Goal: Check status

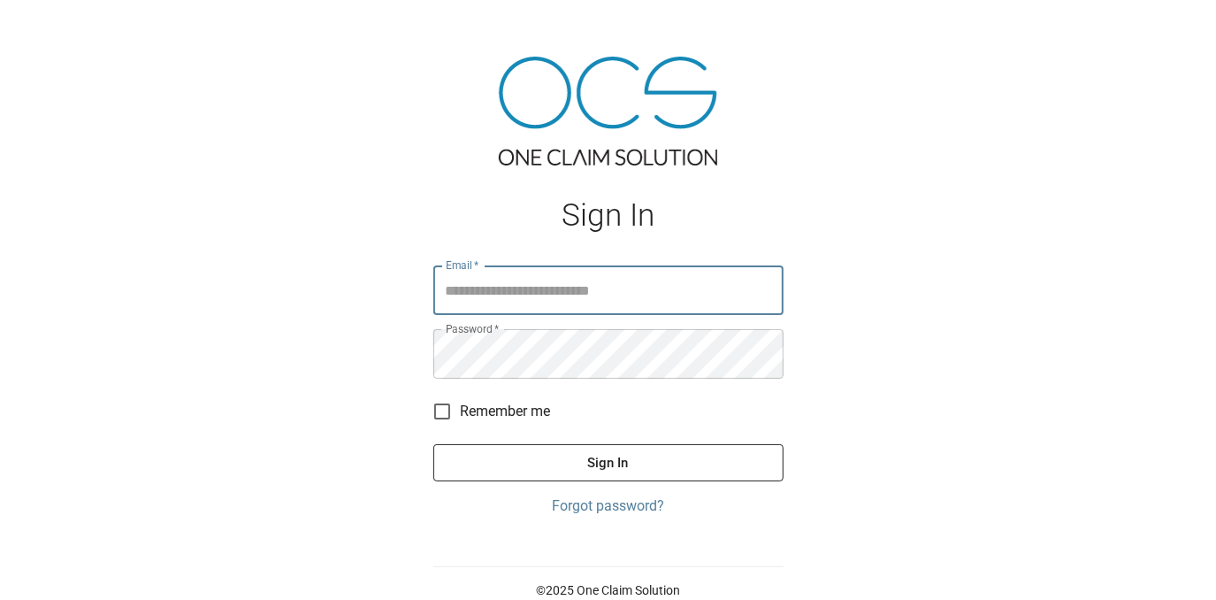
type input "**********"
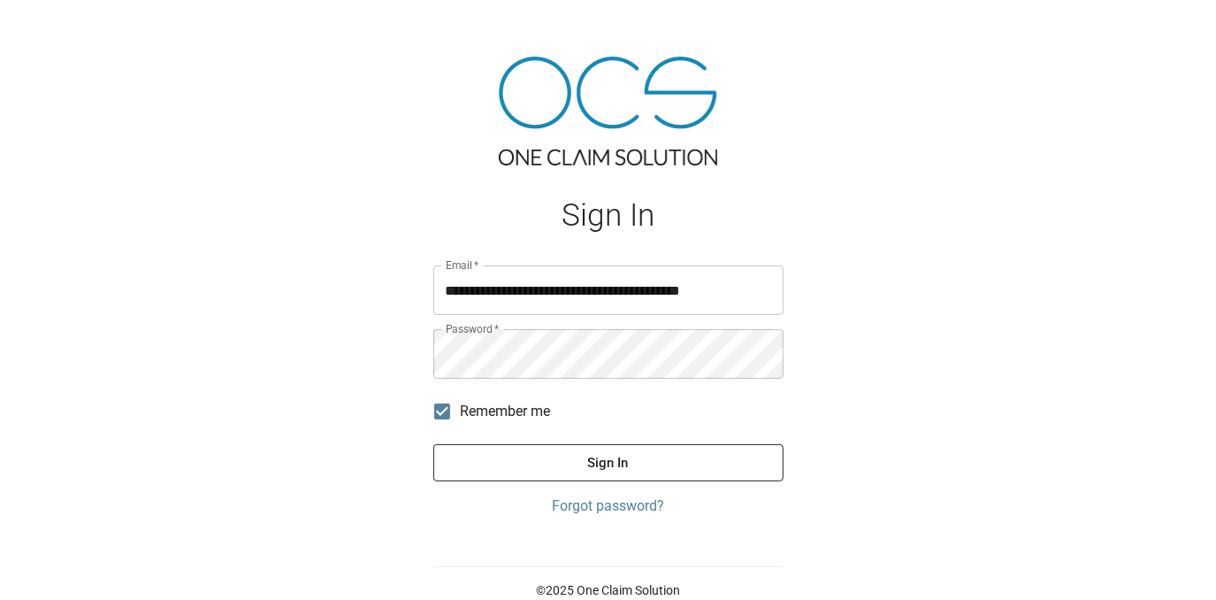
click at [479, 449] on button "Sign In" at bounding box center [608, 462] width 350 height 37
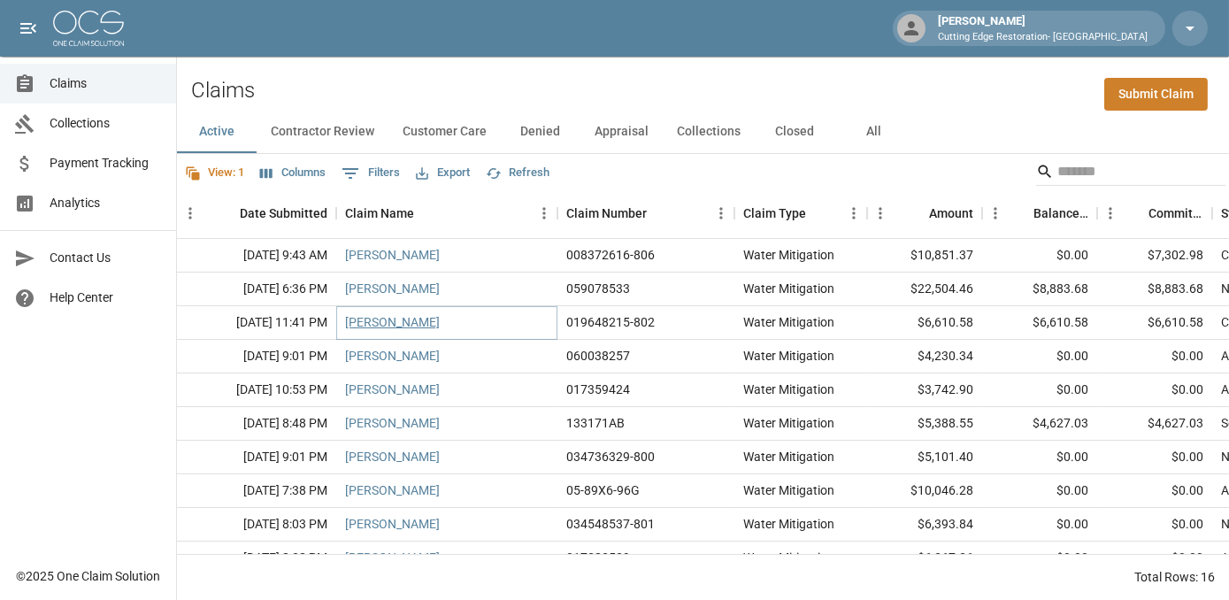
click at [378, 317] on link "[PERSON_NAME]" at bounding box center [392, 322] width 95 height 18
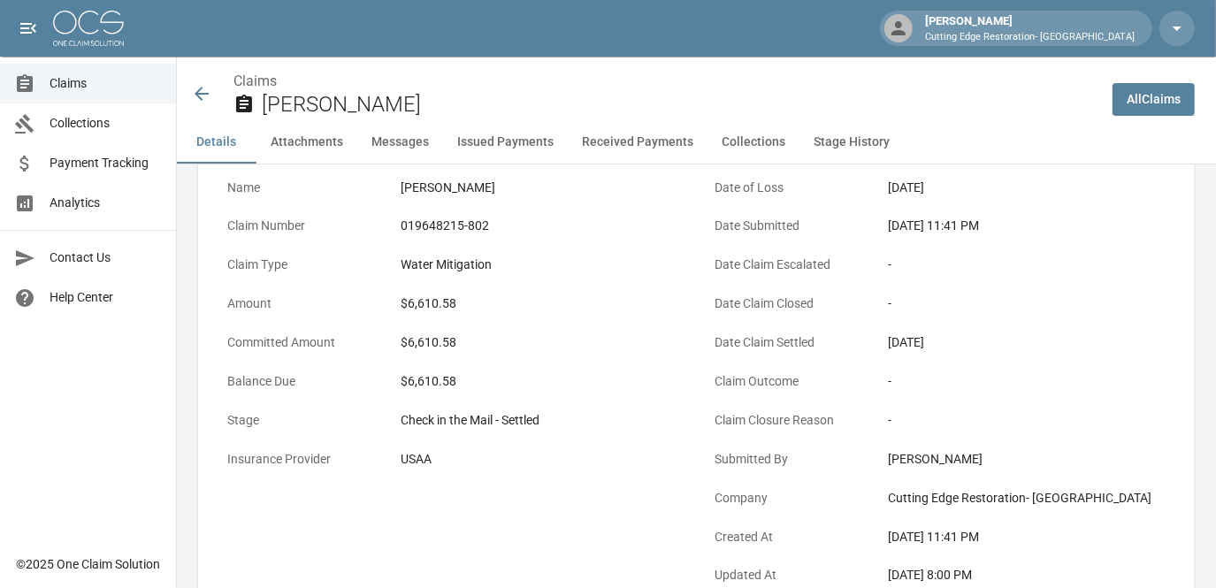
scroll to position [113, 0]
click at [199, 89] on icon at bounding box center [202, 94] width 14 height 14
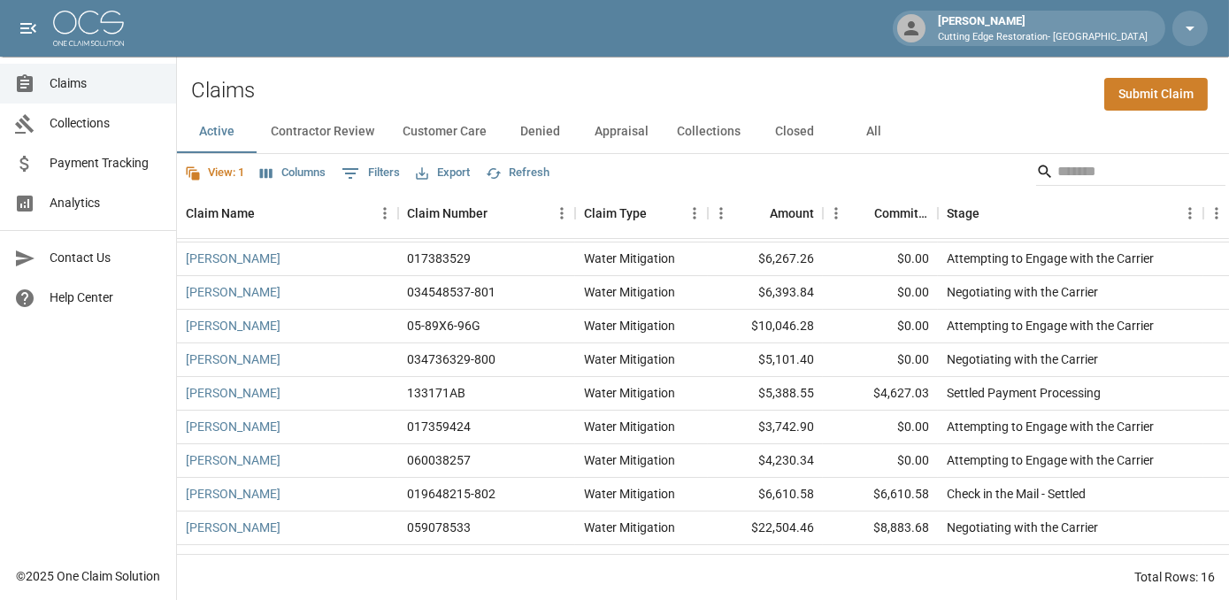
scroll to position [234, 0]
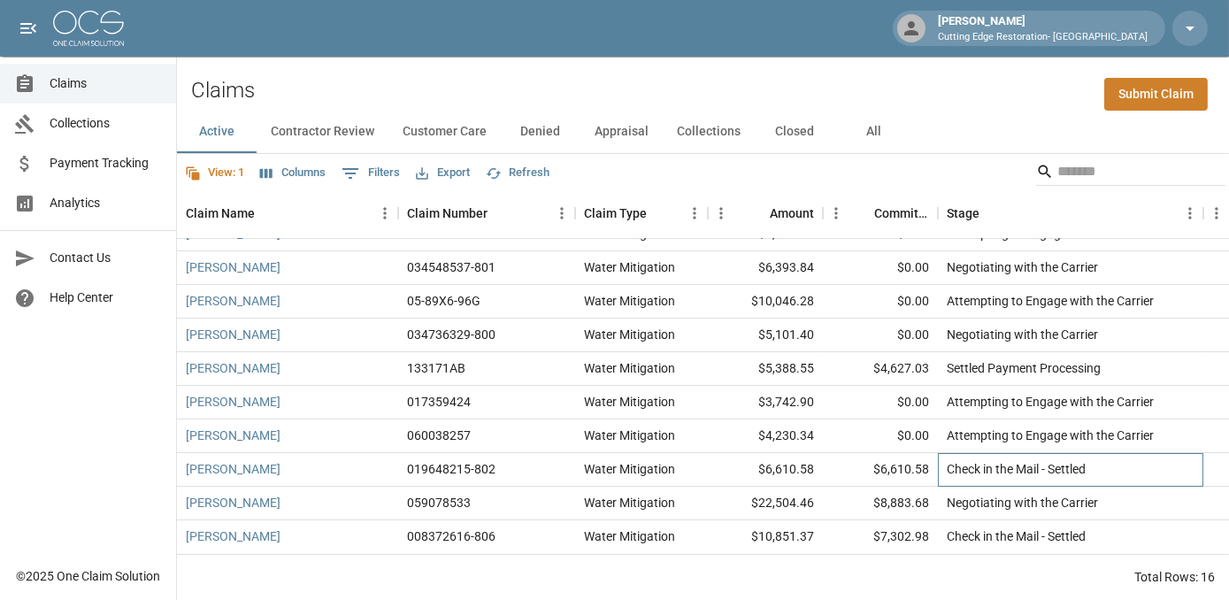
click at [991, 462] on div "Check in the Mail - Settled" at bounding box center [1016, 469] width 139 height 18
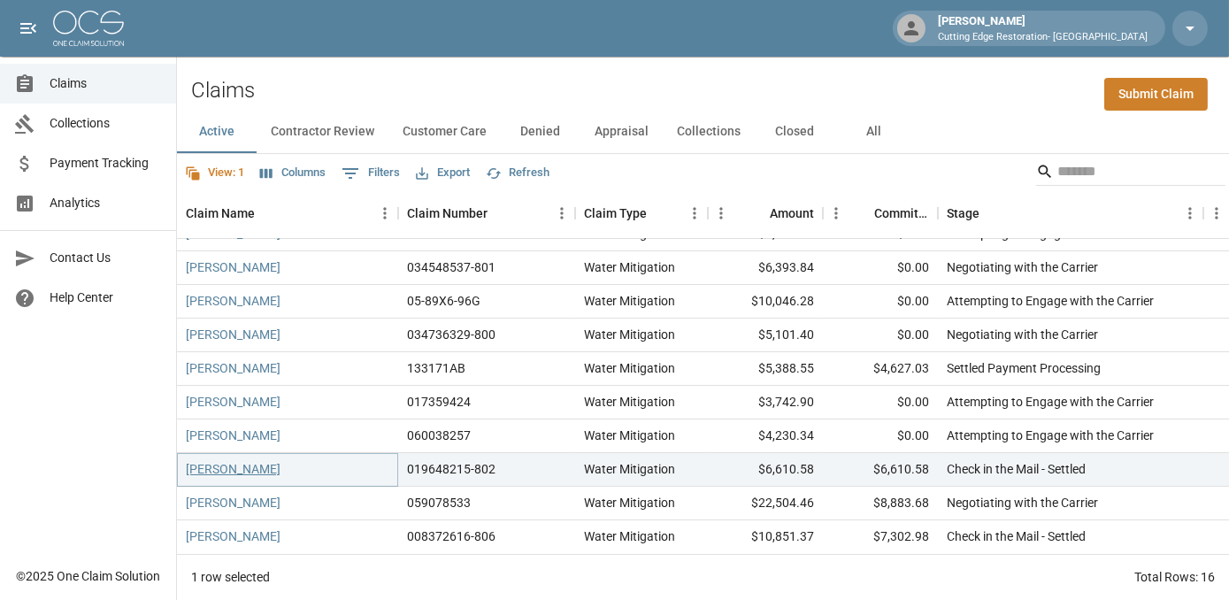
click at [257, 460] on link "[PERSON_NAME]" at bounding box center [233, 469] width 95 height 18
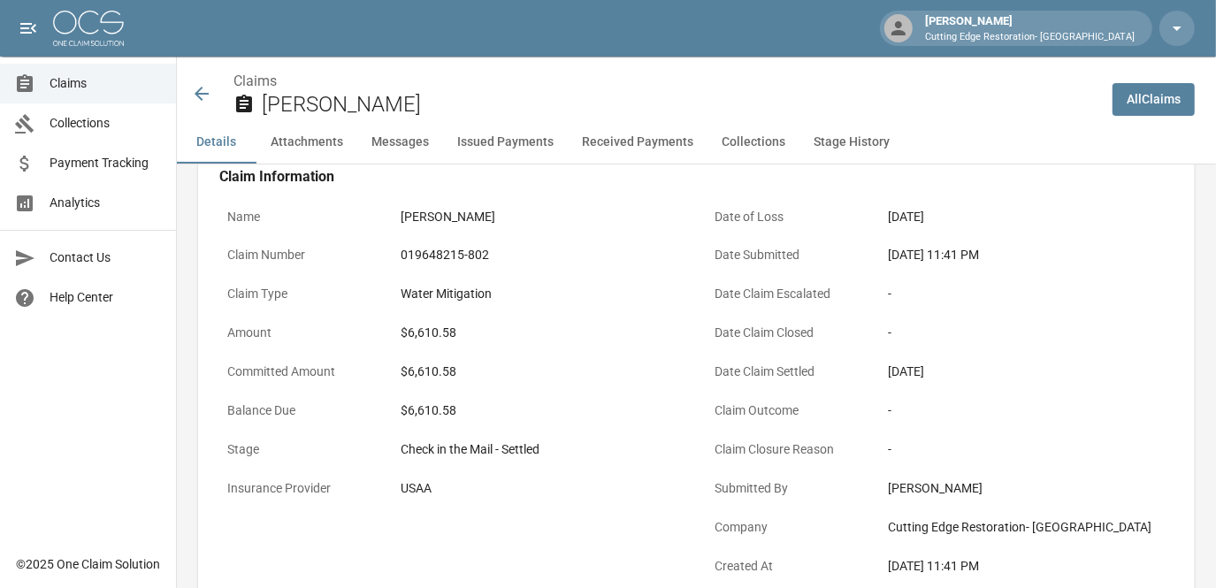
scroll to position [82, 0]
